Goal: Register for event/course

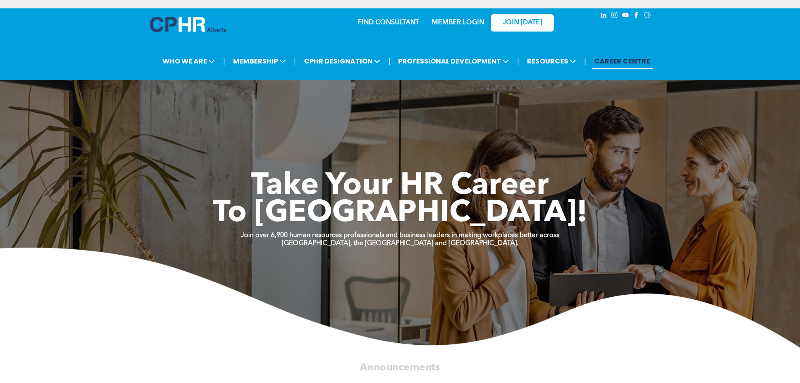
click at [450, 25] on link "MEMBER LOGIN" at bounding box center [458, 22] width 52 height 7
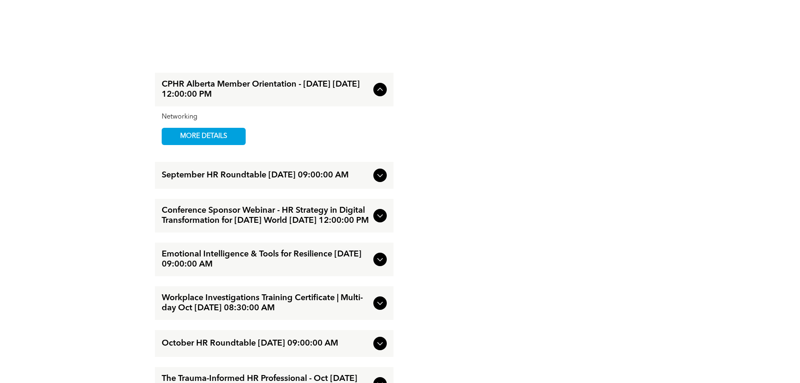
scroll to position [1062, 0]
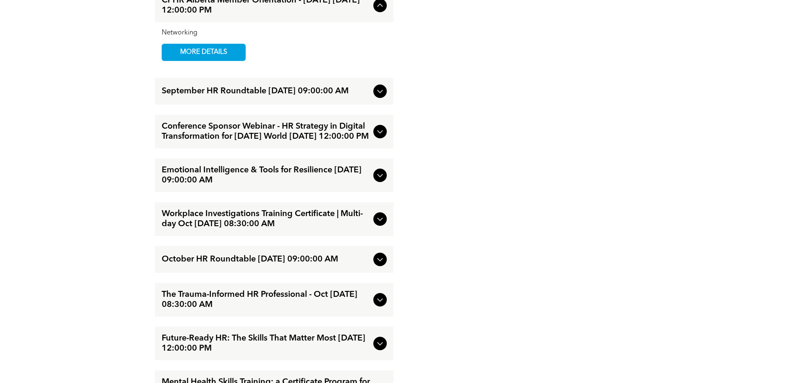
click at [381, 218] on icon at bounding box center [380, 219] width 10 height 10
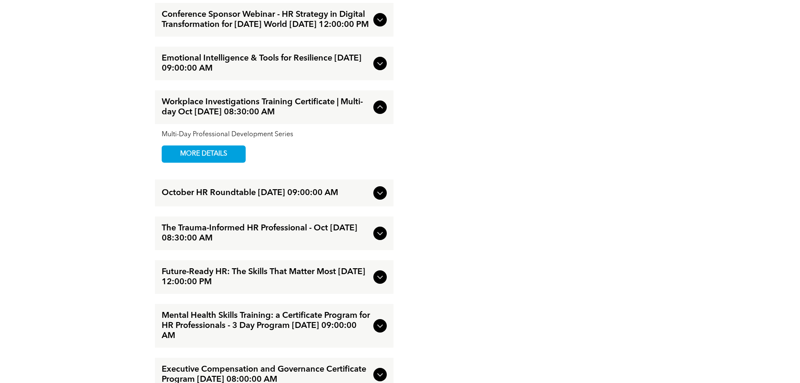
scroll to position [1146, 0]
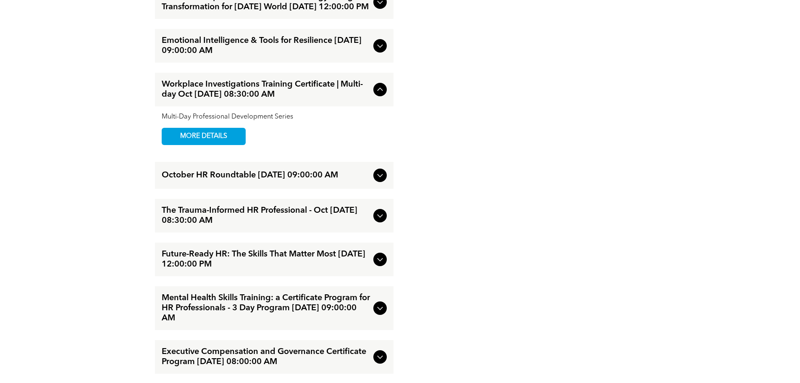
click at [379, 220] on icon at bounding box center [380, 215] width 10 height 10
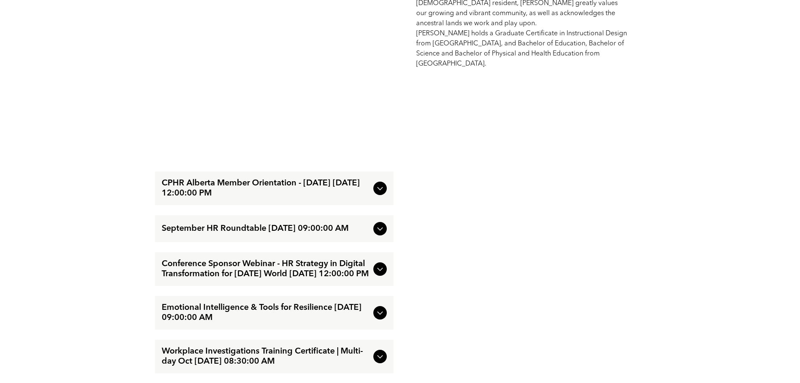
scroll to position [894, 0]
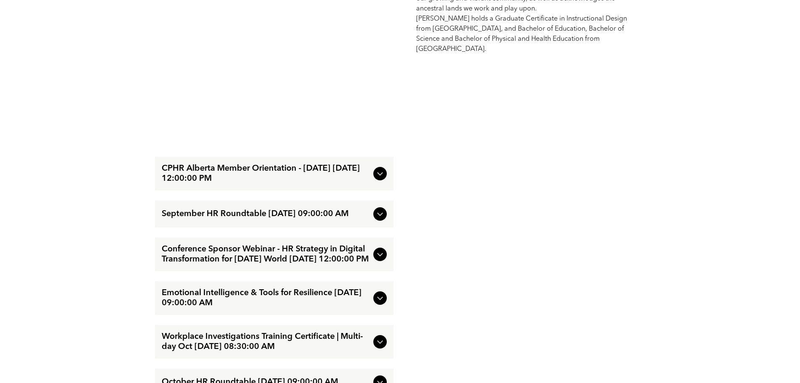
click at [380, 213] on icon at bounding box center [379, 214] width 5 height 3
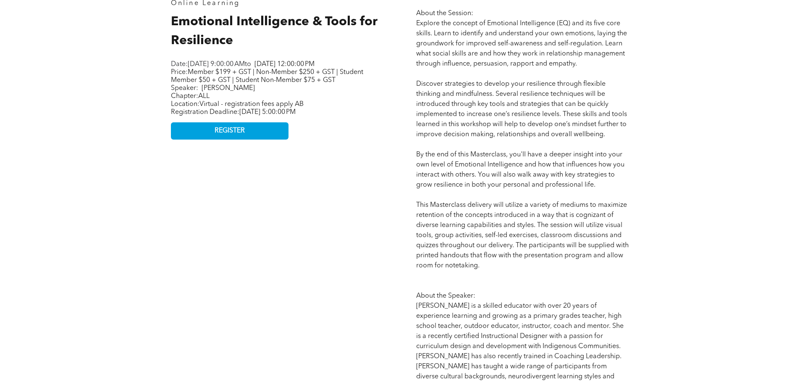
scroll to position [432, 0]
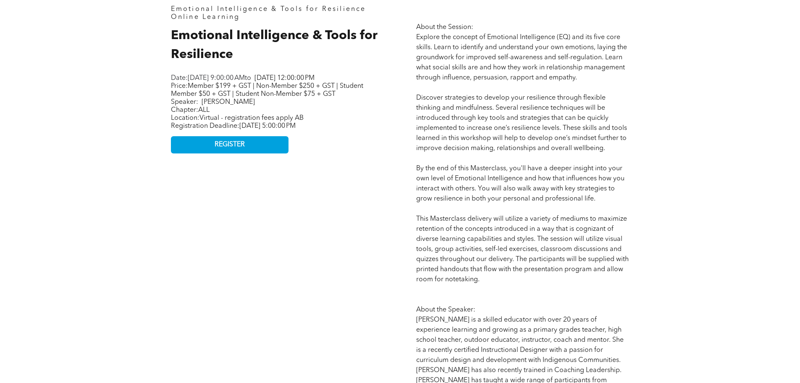
click at [697, 248] on div "Emotional Intelligence & Tools for Resilience Online Learning Emotional Intelli…" at bounding box center [400, 260] width 800 height 652
drag, startPoint x: 548, startPoint y: 67, endPoint x: 583, endPoint y: 84, distance: 38.1
click at [583, 84] on p "About the Session: Explore the concept of Emotional Intelligence (EQ) and its f…" at bounding box center [522, 269] width 213 height 494
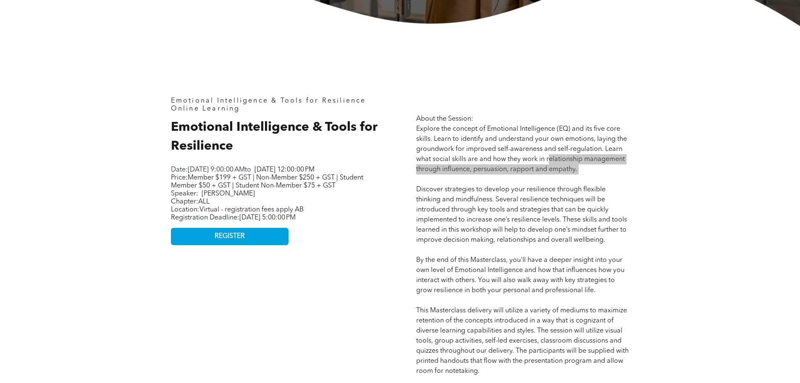
scroll to position [306, 0]
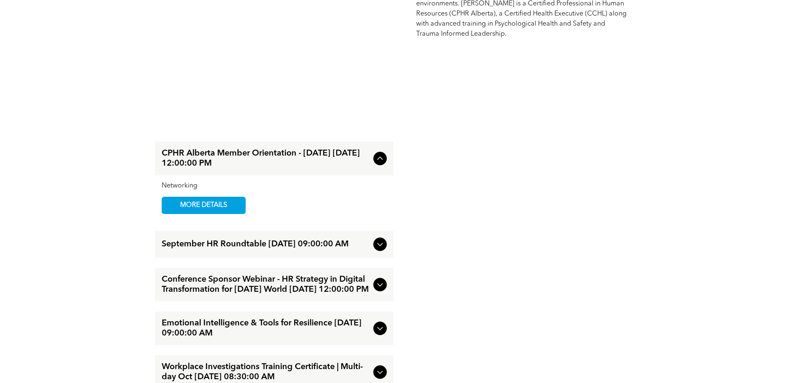
scroll to position [1386, 0]
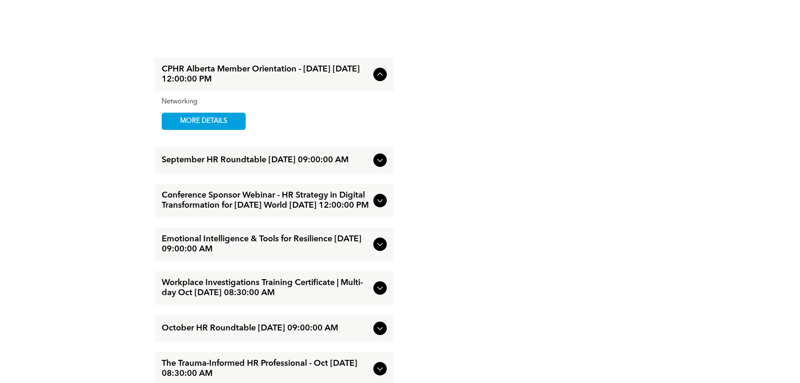
click at [391, 285] on div "Workplace Investigations Training Certificate | Multi-day Oct [DATE] 08:30:00 AM" at bounding box center [274, 288] width 239 height 34
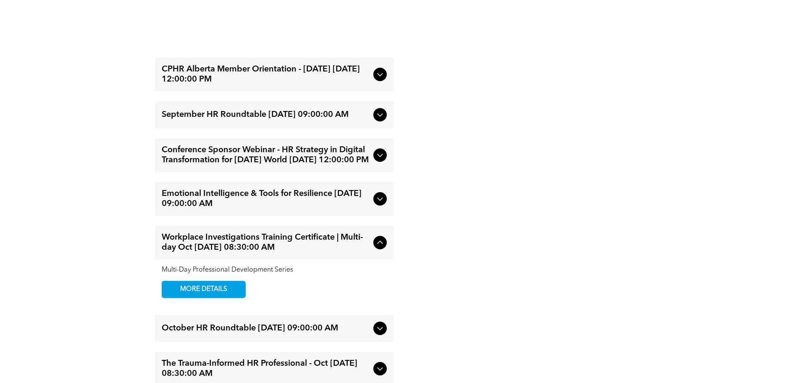
drag, startPoint x: 216, startPoint y: 277, endPoint x: 606, endPoint y: 184, distance: 400.2
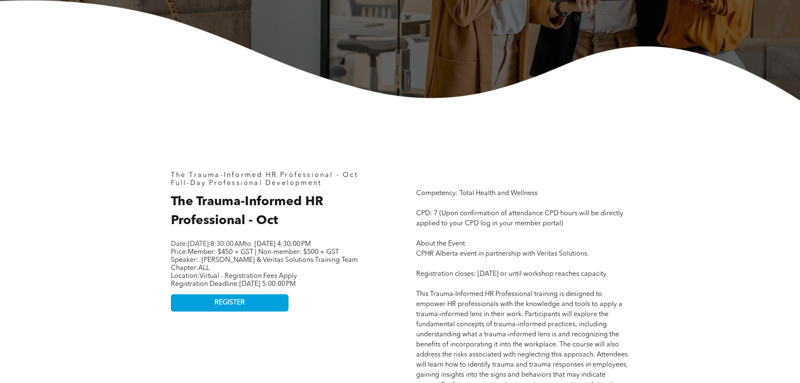
scroll to position [210, 0]
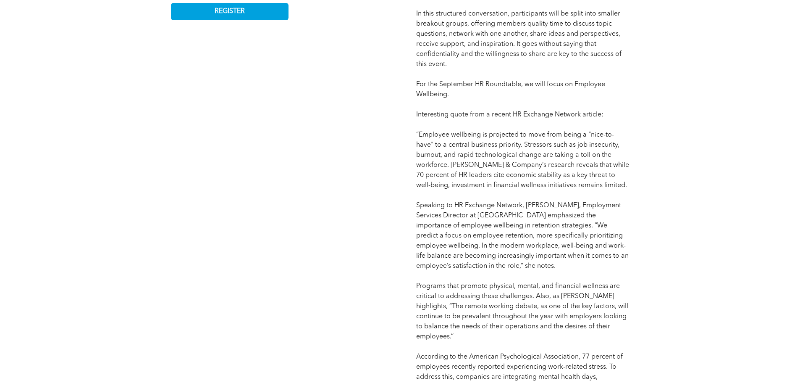
scroll to position [336, 0]
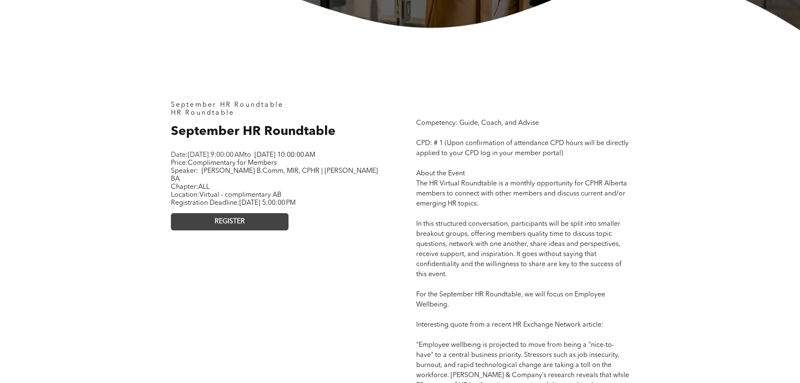
click at [224, 227] on link "REGISTER" at bounding box center [230, 221] width 118 height 17
click at [239, 220] on span "REGISTER" at bounding box center [230, 222] width 30 height 8
